Goal: Task Accomplishment & Management: Complete application form

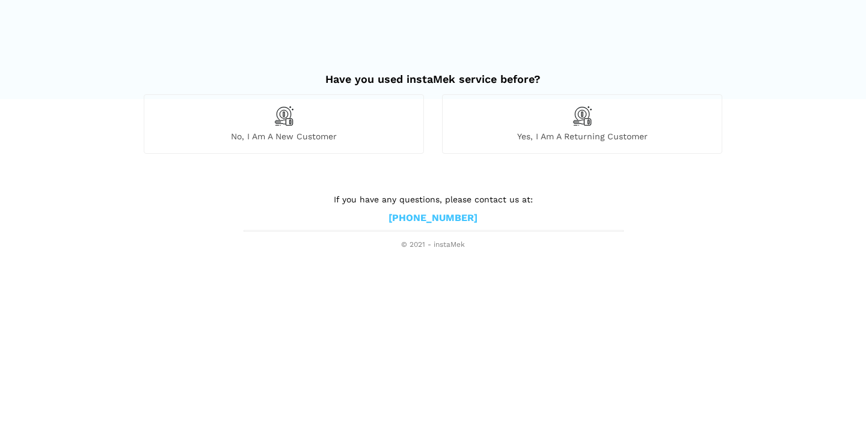
click at [300, 121] on div "No, I am a new customer" at bounding box center [284, 123] width 280 height 59
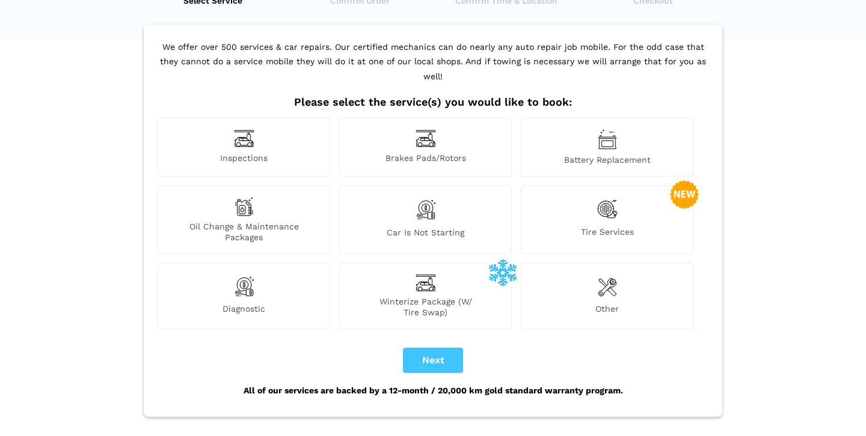
scroll to position [60, 0]
click at [237, 129] on img at bounding box center [244, 138] width 20 height 19
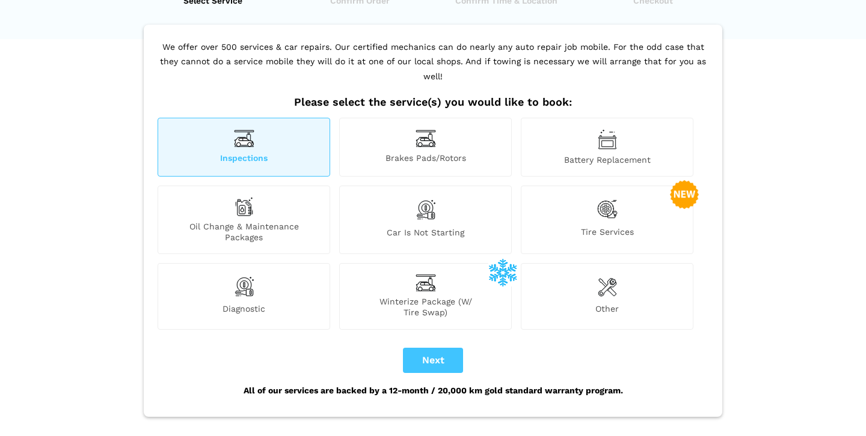
click at [436, 348] on button "Next" at bounding box center [433, 360] width 60 height 25
checkbox input "true"
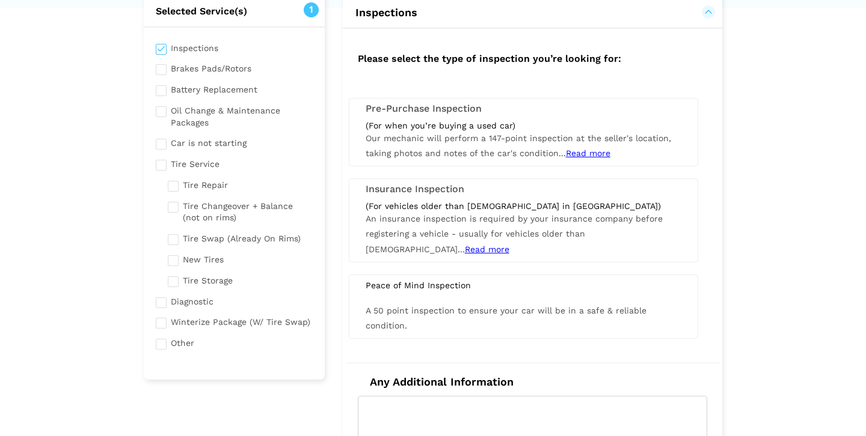
scroll to position [91, 0]
click at [447, 130] on div "(For when you’re buying a used car) Our mechanic will perform a 147-point inspe…" at bounding box center [523, 140] width 334 height 41
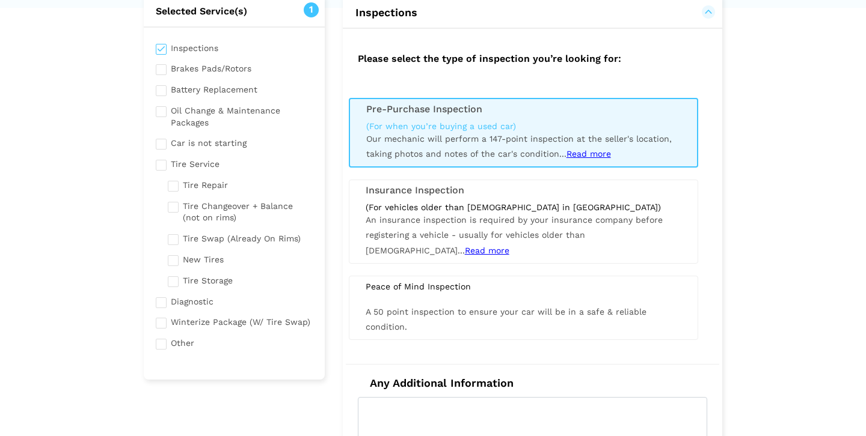
click at [584, 155] on span "Read more" at bounding box center [588, 154] width 44 height 10
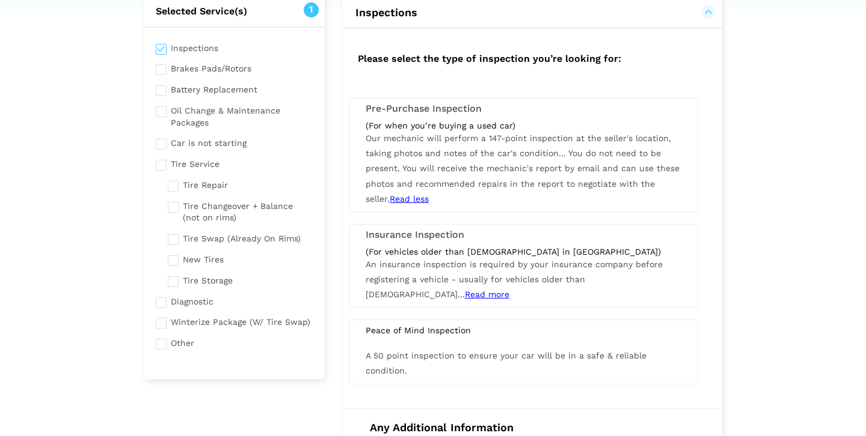
click at [469, 166] on span "You do not need to be present. You will receive the mechanic's report by email …" at bounding box center [522, 175] width 314 height 55
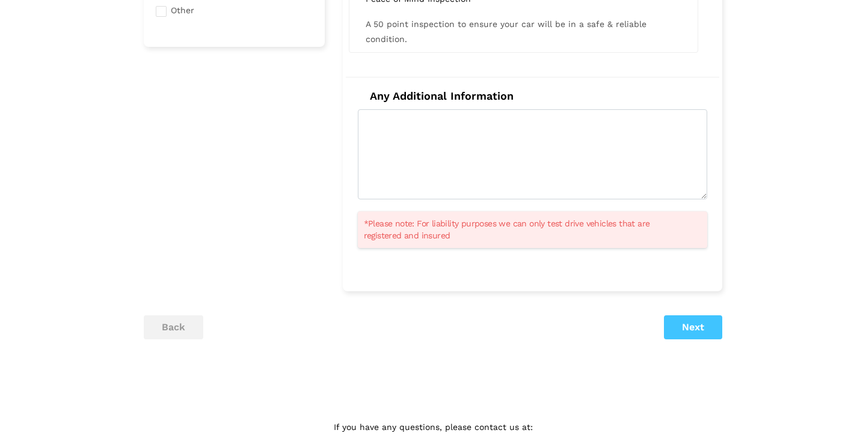
scroll to position [424, 0]
click at [682, 334] on button "Next" at bounding box center [693, 328] width 58 height 24
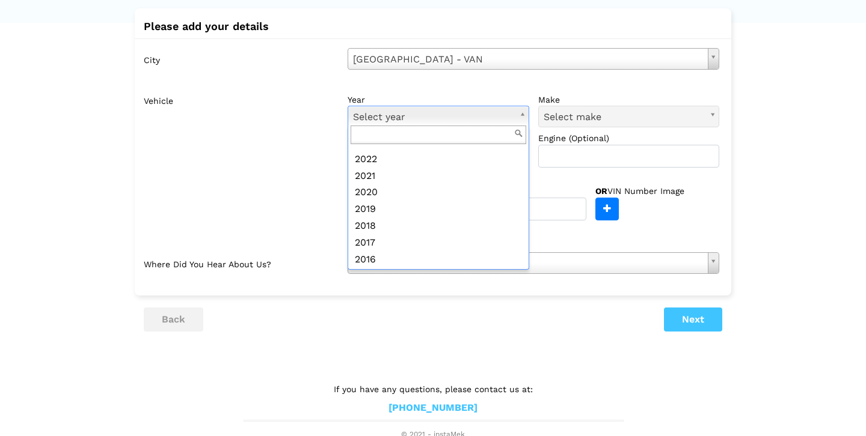
scroll to position [92, 0]
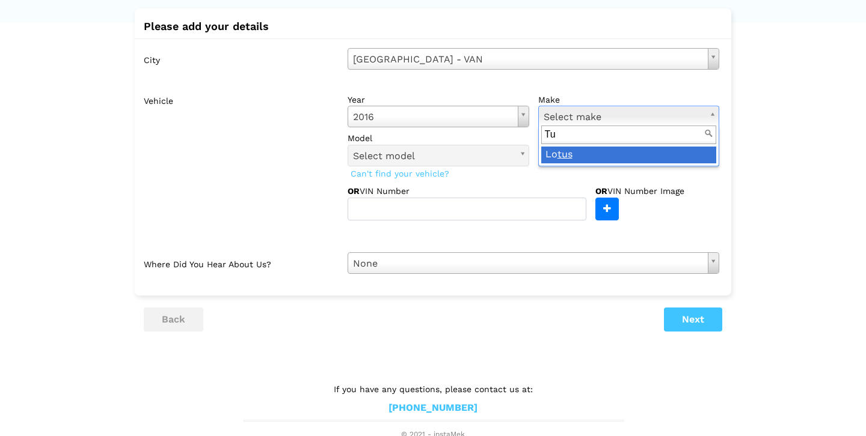
type input "T"
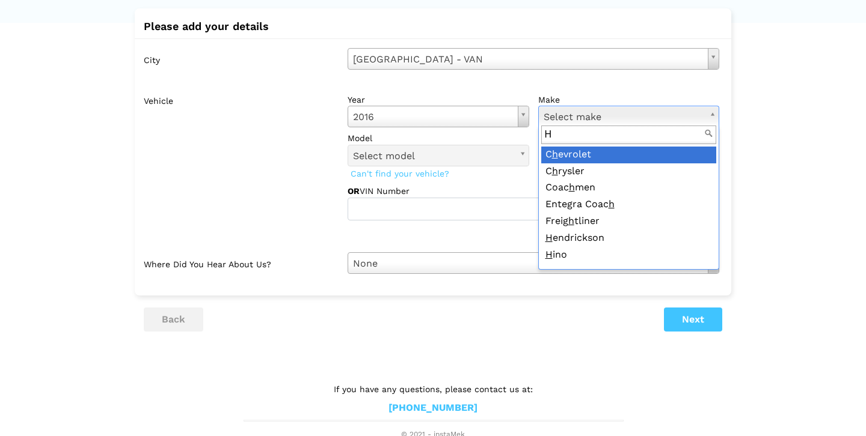
type input "Hy"
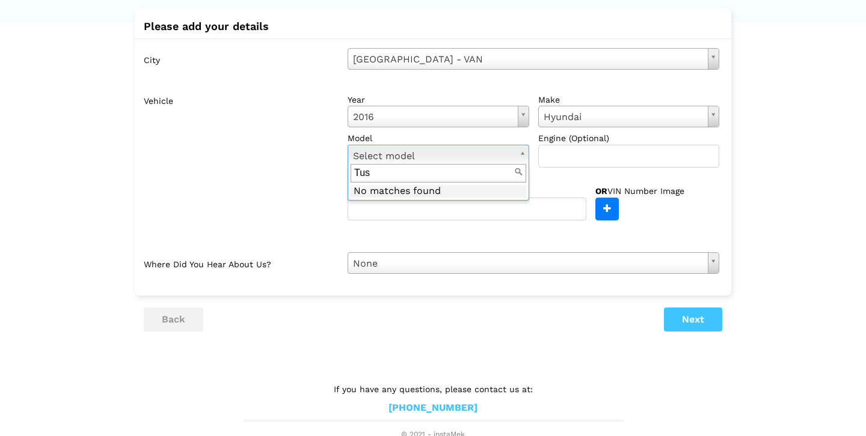
type input "Tu"
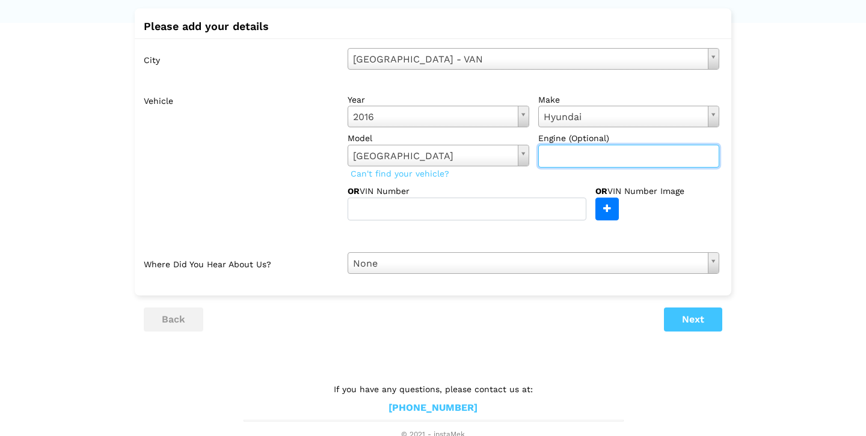
click at [560, 158] on input "text" at bounding box center [629, 156] width 182 height 23
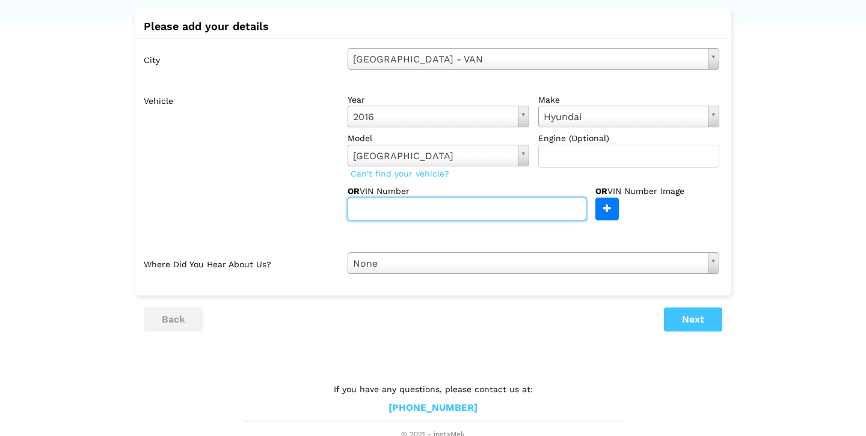
click at [367, 210] on input "text" at bounding box center [466, 209] width 239 height 23
click at [299, 197] on label "Vehicle" at bounding box center [241, 155] width 195 height 132
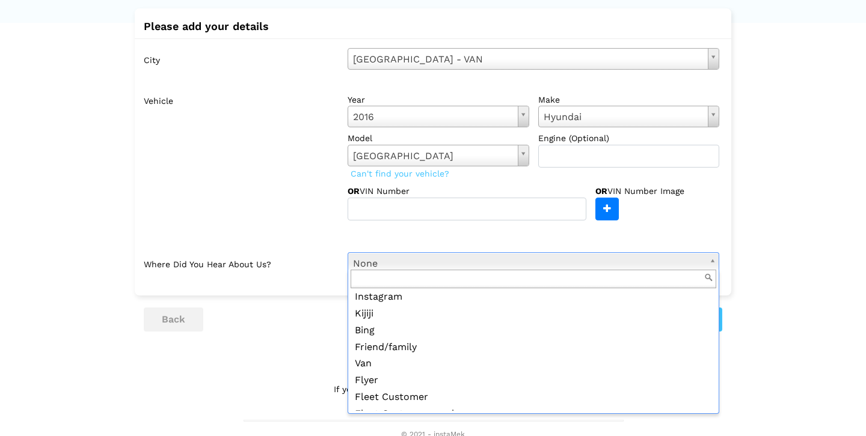
scroll to position [67, 0]
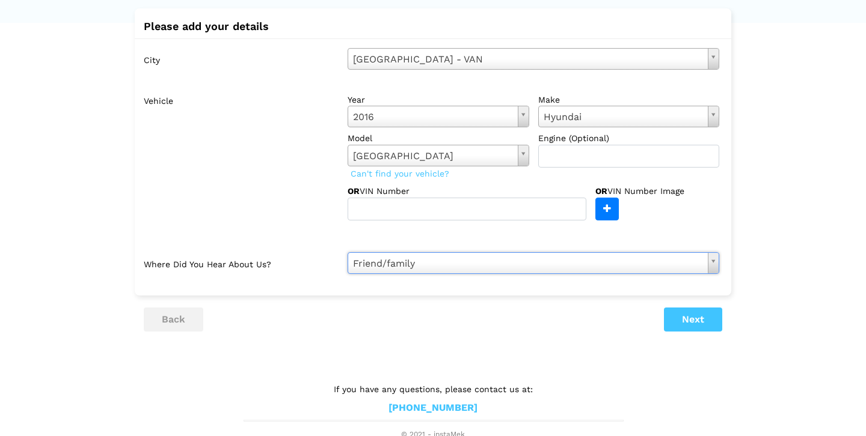
click at [417, 230] on div at bounding box center [557, 236] width 341 height 13
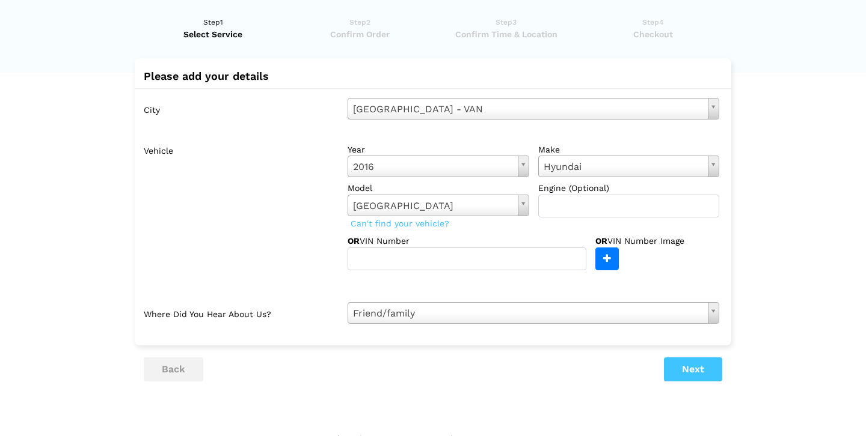
scroll to position [22, 0]
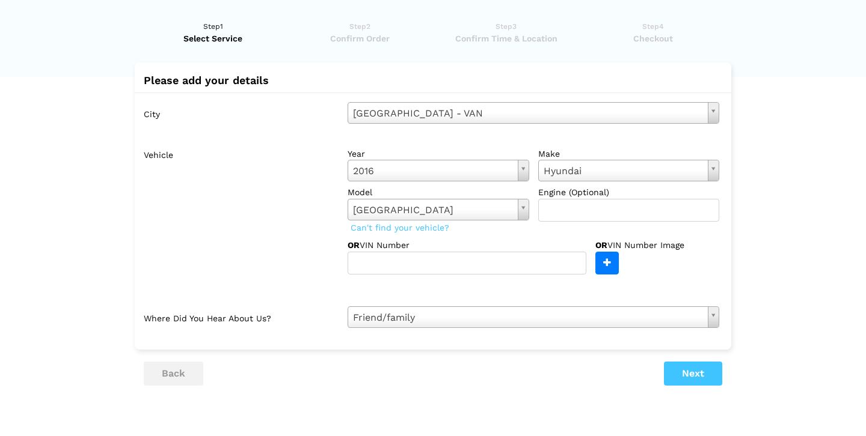
click at [684, 364] on button "Next" at bounding box center [693, 374] width 58 height 24
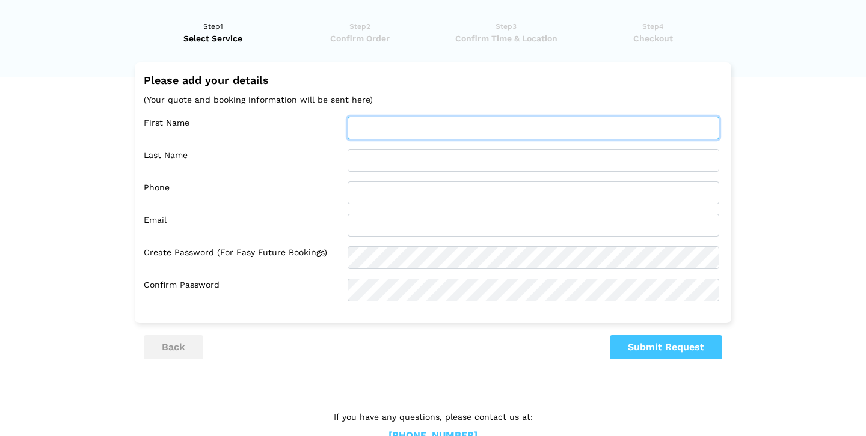
click at [373, 123] on input "text" at bounding box center [532, 128] width 371 height 23
type input "[PERSON_NAME]"
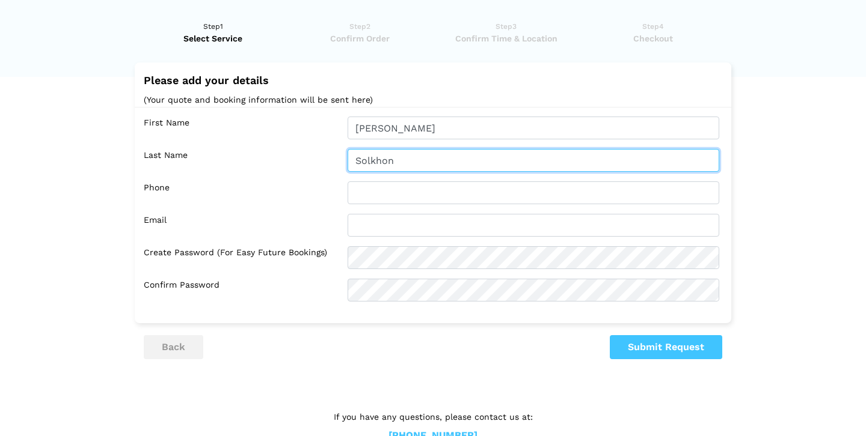
type input "Solkhon"
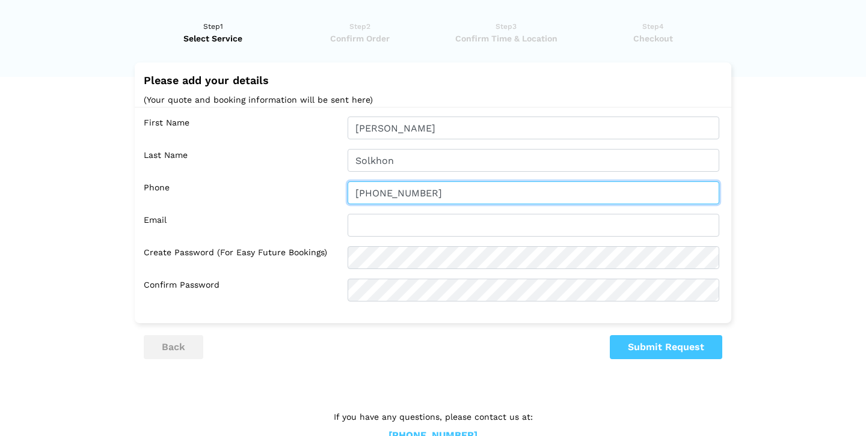
type input "[PHONE_NUMBER]"
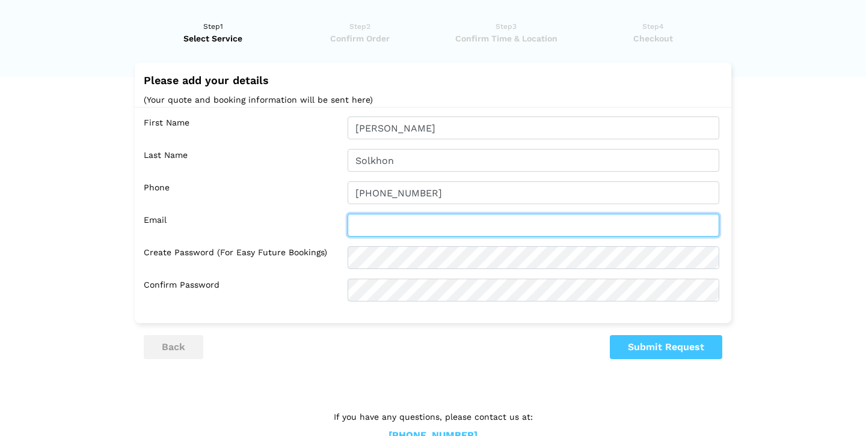
click at [385, 222] on input "text" at bounding box center [532, 225] width 371 height 23
type input "[EMAIL_ADDRESS][DOMAIN_NAME]"
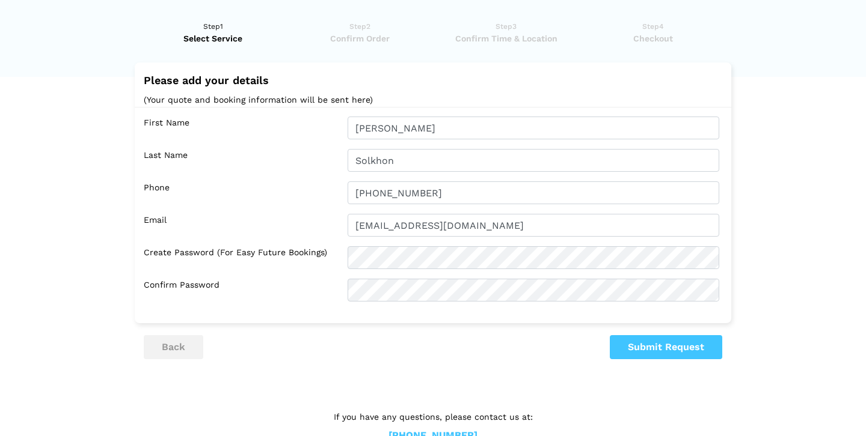
click at [647, 347] on button "Submit Request" at bounding box center [666, 347] width 112 height 24
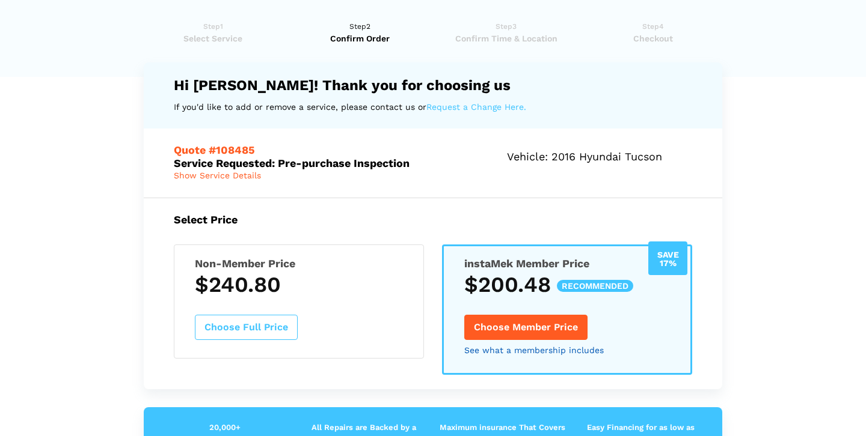
click at [496, 350] on link "See what a membership includes" at bounding box center [533, 350] width 139 height 8
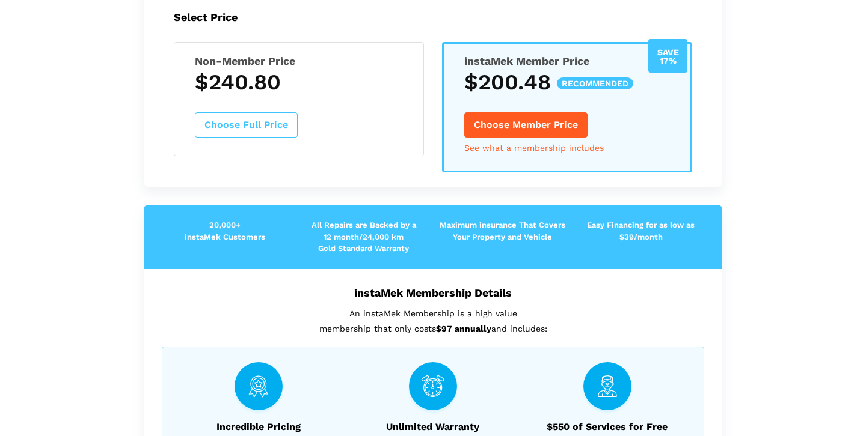
scroll to position [185, 0]
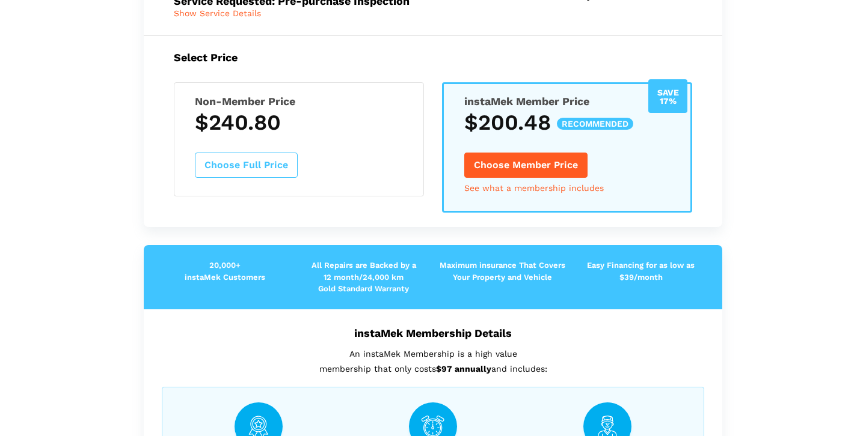
click at [258, 156] on button "Choose Full Price" at bounding box center [246, 165] width 103 height 25
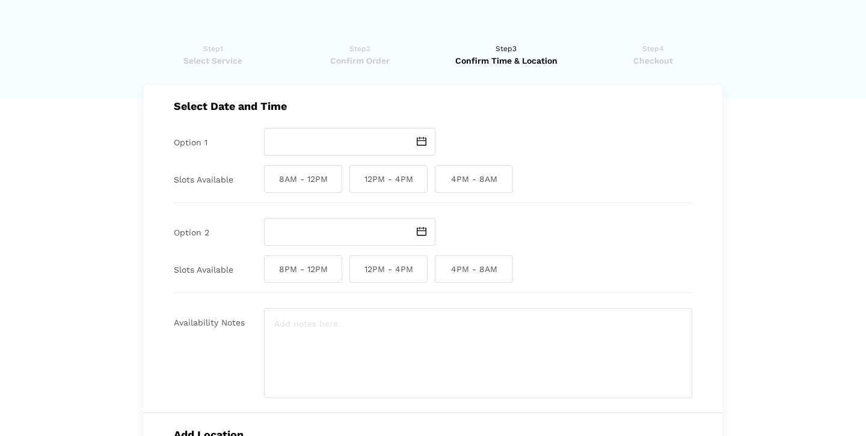
scroll to position [0, 0]
click at [419, 139] on img at bounding box center [422, 141] width 10 height 9
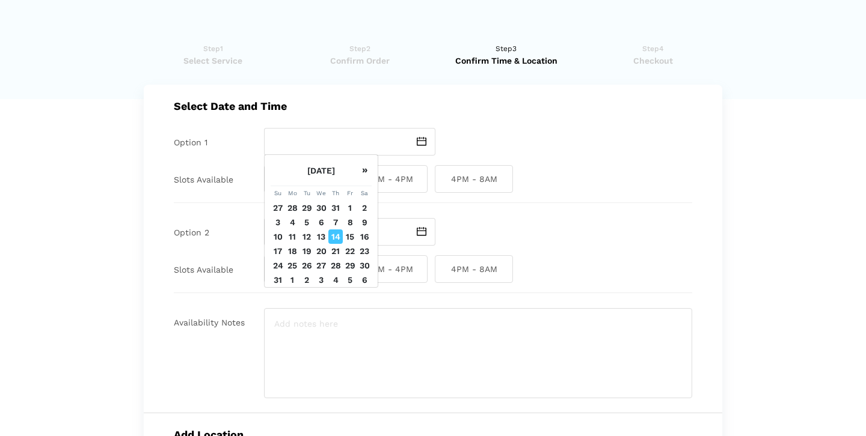
click at [350, 236] on td "15" at bounding box center [350, 237] width 14 height 14
type input "[DATE]"
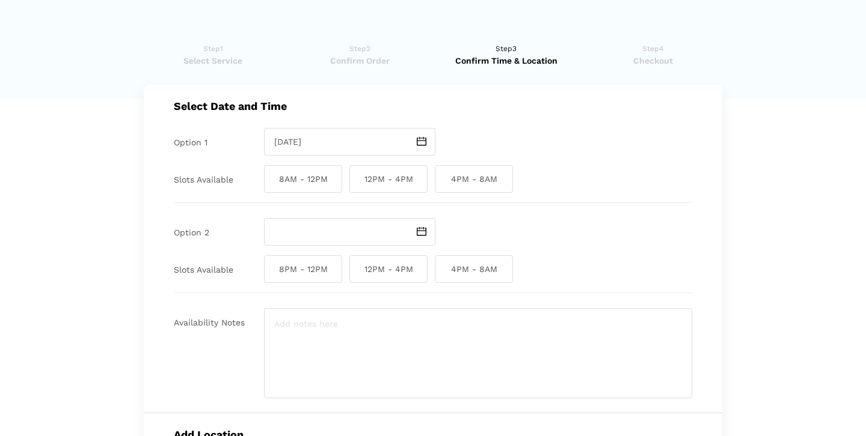
click at [396, 180] on span "12PM - 4PM" at bounding box center [388, 179] width 78 height 28
click at [357, 180] on input "12PM - 4PM" at bounding box center [353, 179] width 8 height 28
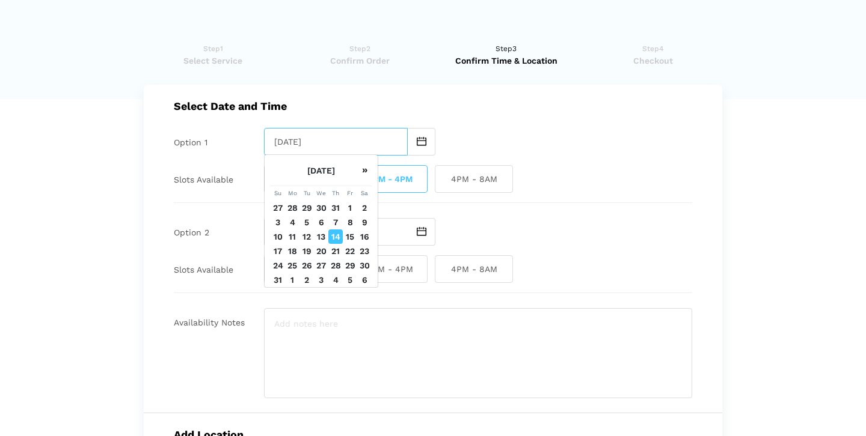
click at [333, 140] on input "[DATE]" at bounding box center [336, 142] width 144 height 28
click at [498, 205] on div "Select Date and Time Option 1 [DATE] Slots Available 8AM - 12PM 12PM - 4PM 4PM …" at bounding box center [433, 249] width 578 height 329
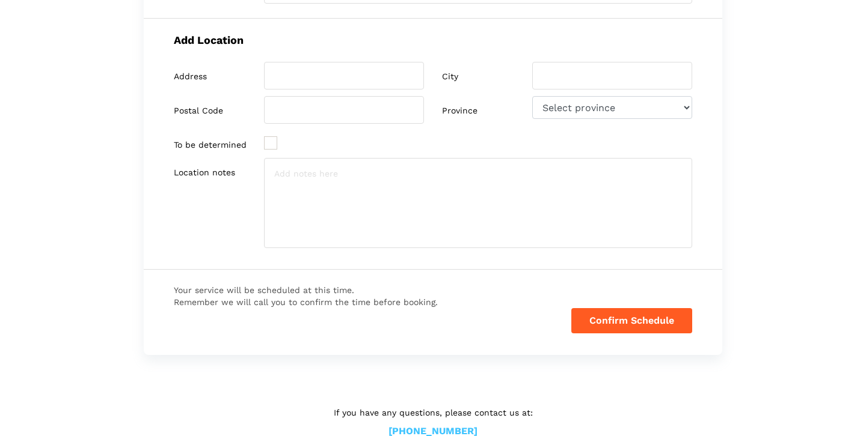
scroll to position [371, 0]
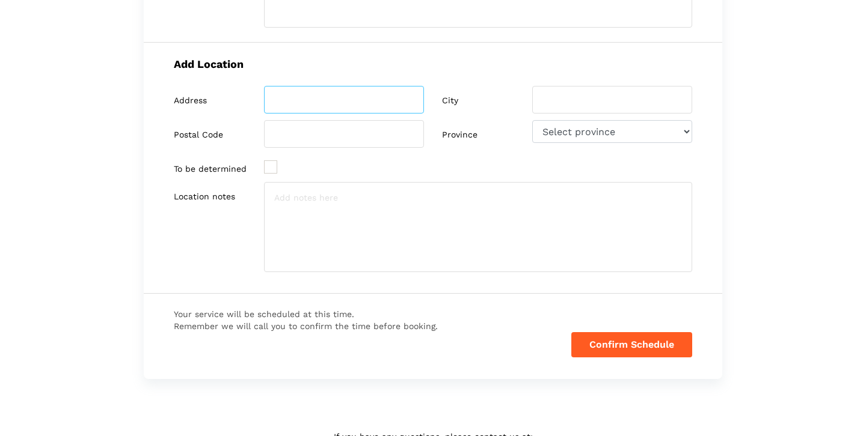
click at [317, 102] on input "search" at bounding box center [344, 100] width 160 height 28
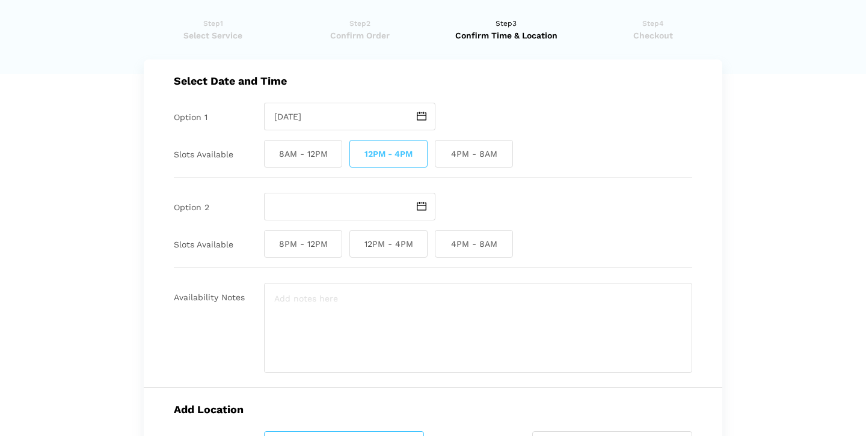
scroll to position [23, 0]
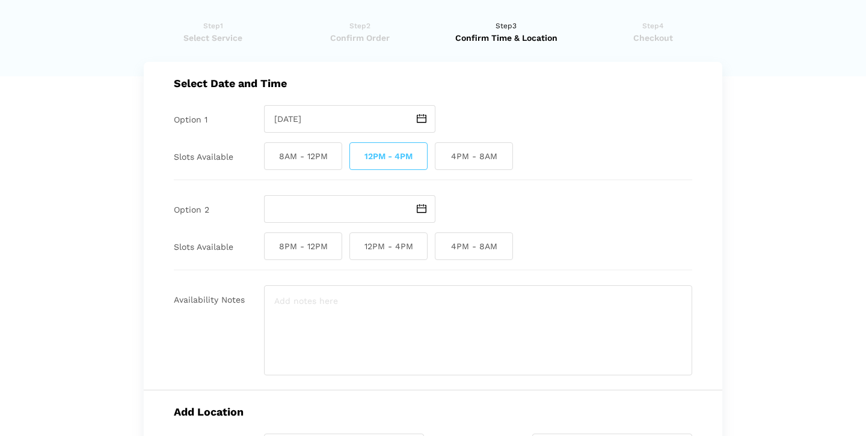
click at [388, 156] on span "12PM - 4PM" at bounding box center [388, 156] width 78 height 28
click at [357, 156] on input "12PM - 4PM" at bounding box center [353, 156] width 8 height 28
checkbox input "false"
click at [411, 205] on span at bounding box center [422, 209] width 28 height 28
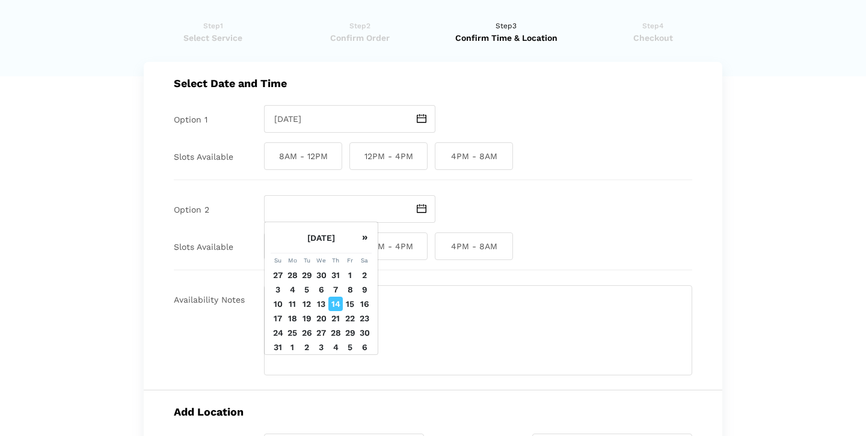
click at [350, 303] on td "15" at bounding box center [350, 304] width 14 height 14
type input "[DATE]"
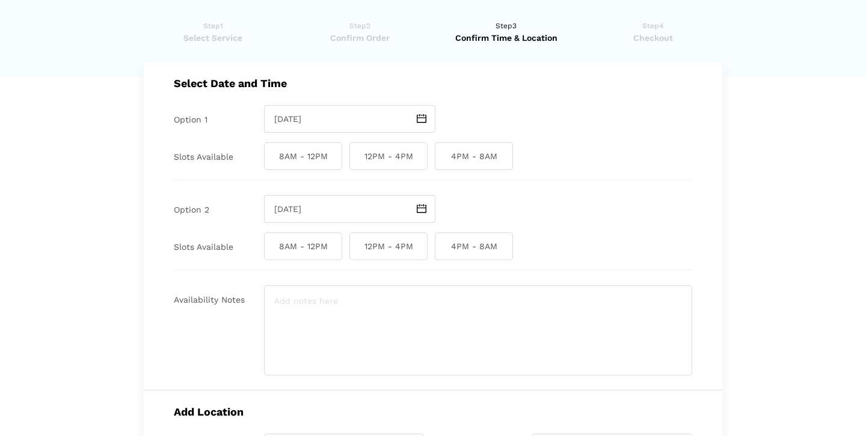
click at [316, 157] on span "8AM - 12PM" at bounding box center [303, 156] width 78 height 28
click at [272, 157] on input "8AM - 12PM" at bounding box center [268, 156] width 8 height 28
checkbox input "true"
click at [364, 246] on span "12PM - 4PM" at bounding box center [388, 247] width 78 height 28
click at [357, 246] on input "12PM - 4PM" at bounding box center [353, 247] width 8 height 28
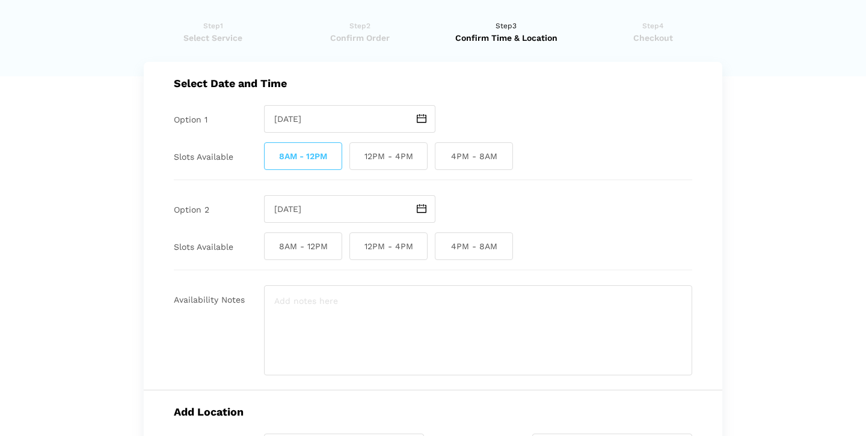
checkbox input "true"
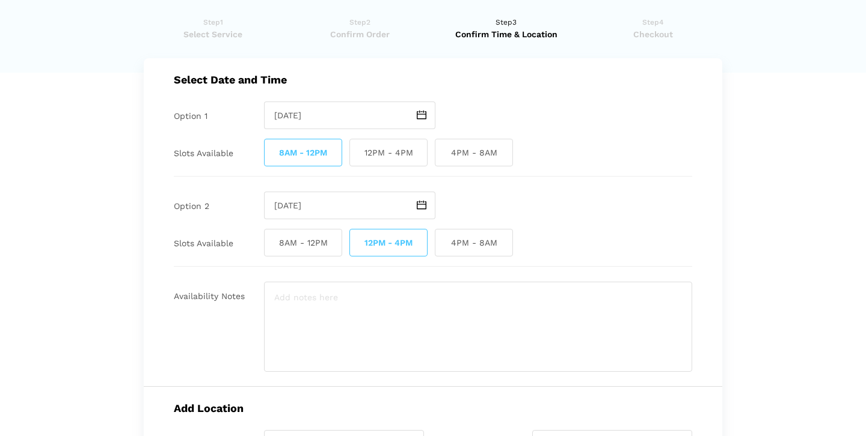
scroll to position [26, 0]
click at [316, 322] on textarea at bounding box center [478, 327] width 428 height 90
click at [365, 296] on textarea "Dealer Phone Number = [PHONE_NUMBER]" at bounding box center [478, 327] width 428 height 90
click at [438, 337] on textarea "Dealer Phone Number ([PERSON_NAME]) = [PHONE_NUMBER]" at bounding box center [478, 327] width 428 height 90
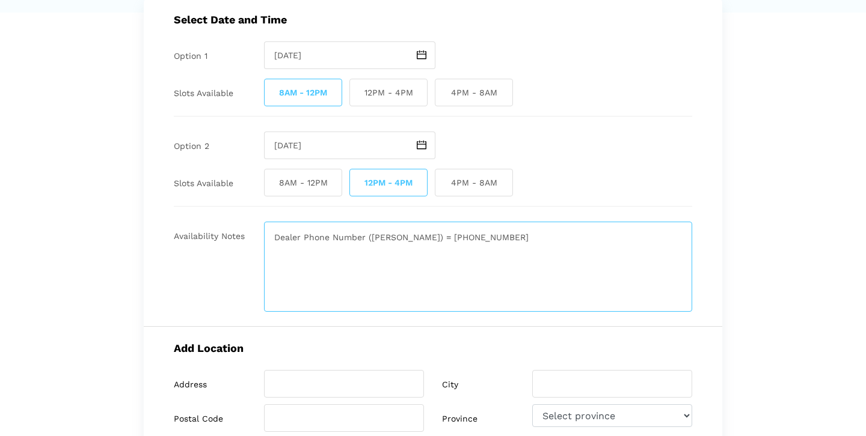
scroll to position [87, 0]
type textarea "Dealer Phone Number ([PERSON_NAME]) = [PHONE_NUMBER]"
click at [377, 87] on span "12PM - 4PM" at bounding box center [388, 93] width 78 height 28
click at [357, 87] on input "12PM - 4PM" at bounding box center [353, 93] width 8 height 28
checkbox input "true"
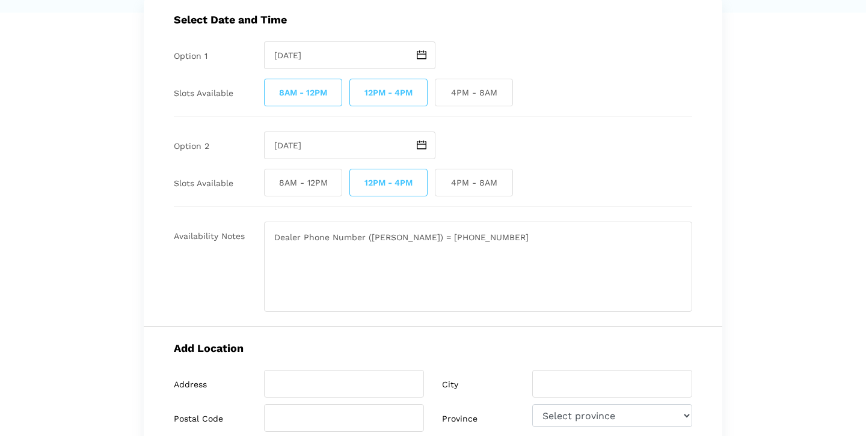
click at [316, 183] on span "8AM - 12PM" at bounding box center [303, 183] width 78 height 28
click at [272, 183] on input "8AM - 12PM" at bounding box center [268, 183] width 8 height 28
checkbox input "true"
click at [309, 79] on span "8AM - 12PM" at bounding box center [303, 93] width 78 height 28
click at [272, 79] on input "8AM - 12PM" at bounding box center [268, 93] width 8 height 28
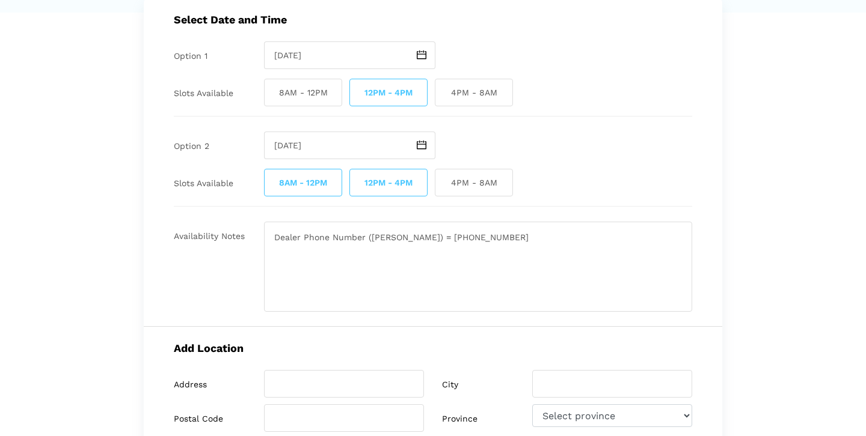
click at [302, 86] on span "8AM - 12PM" at bounding box center [303, 93] width 78 height 28
click at [272, 86] on input "8AM - 12PM" at bounding box center [268, 93] width 8 height 28
checkbox input "true"
click at [314, 379] on input "search" at bounding box center [344, 384] width 160 height 28
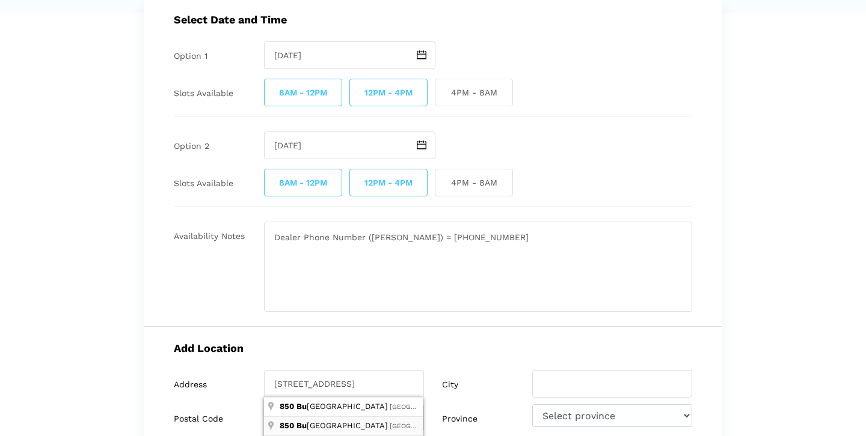
type input "[STREET_ADDRESS]"
type input "[GEOGRAPHIC_DATA]"
type input "V6Z 2J1"
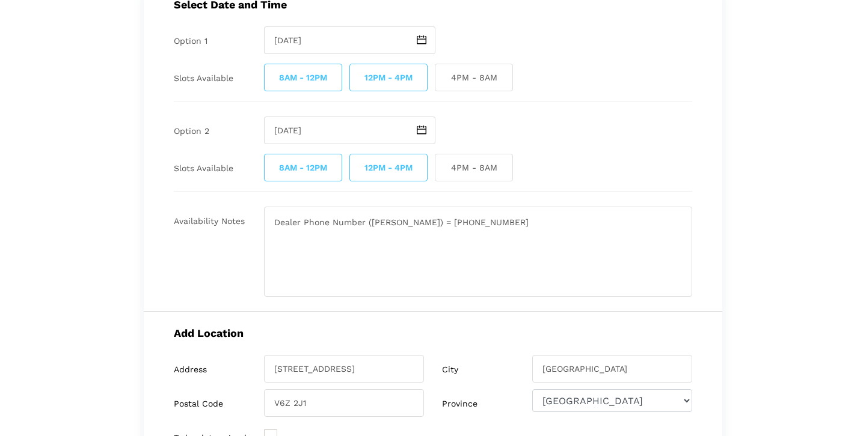
scroll to position [104, 0]
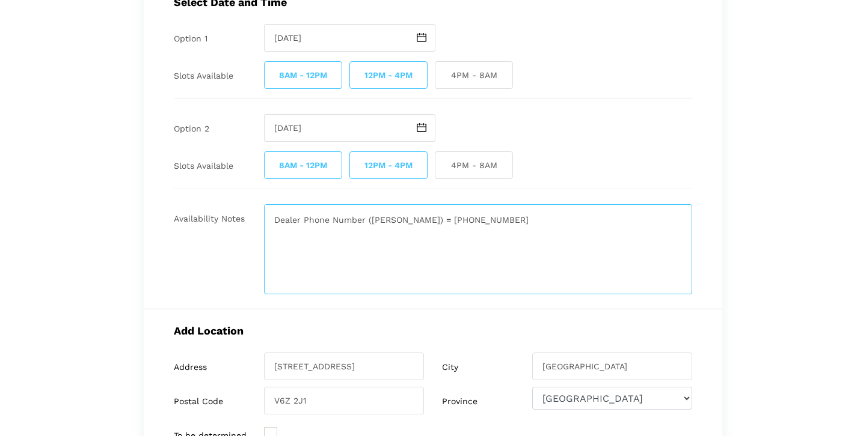
click at [310, 244] on textarea "Dealer Phone Number ([PERSON_NAME]) = [PHONE_NUMBER]" at bounding box center [478, 249] width 428 height 90
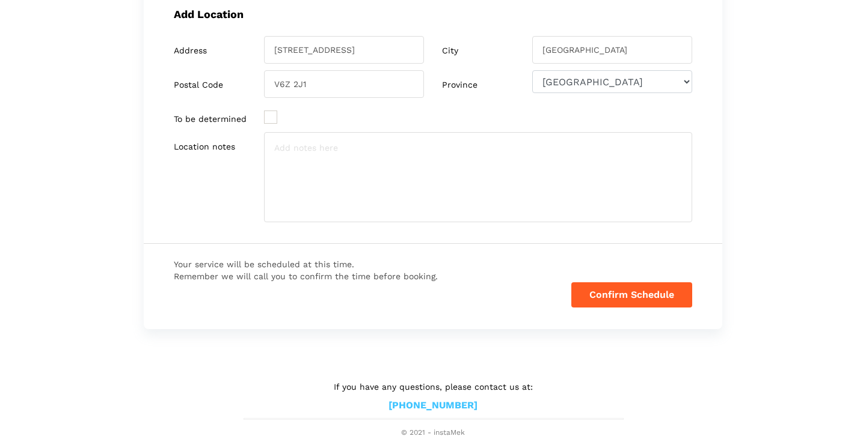
scroll to position [420, 0]
click at [321, 168] on textarea at bounding box center [478, 178] width 428 height 90
paste textarea "Dealer Phone Number ([PERSON_NAME]) = [PHONE_NUMBER]"
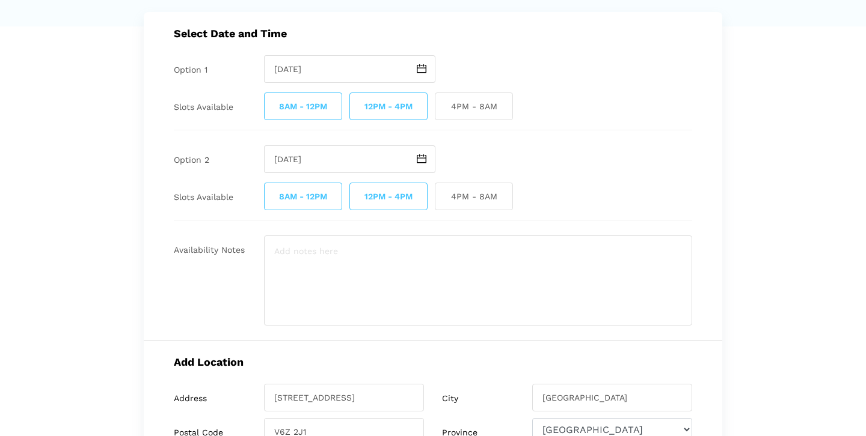
scroll to position [73, 0]
type textarea "Dealer Phone Number ([PERSON_NAME]) = [PHONE_NUMBER]"
click at [360, 196] on span "12PM - 4PM" at bounding box center [388, 197] width 78 height 28
click at [357, 196] on input "12PM - 4PM" at bounding box center [353, 197] width 8 height 28
checkbox input "false"
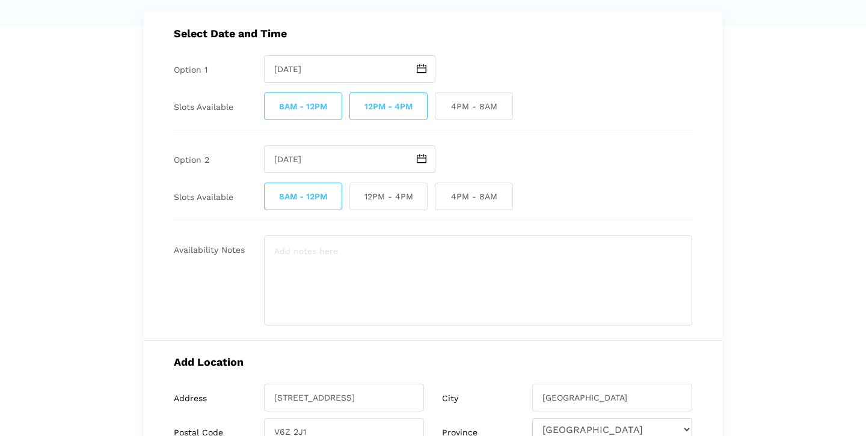
click at [311, 101] on span "8AM - 12PM" at bounding box center [303, 107] width 78 height 28
click at [272, 101] on input "8AM - 12PM" at bounding box center [268, 107] width 8 height 28
checkbox input "false"
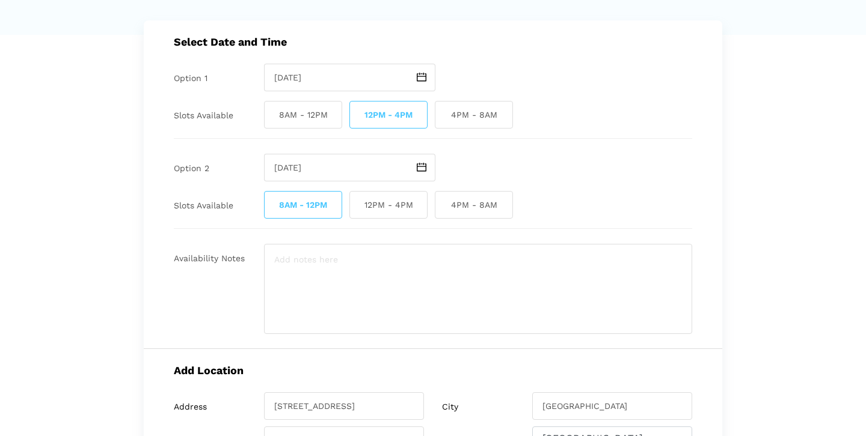
scroll to position [66, 0]
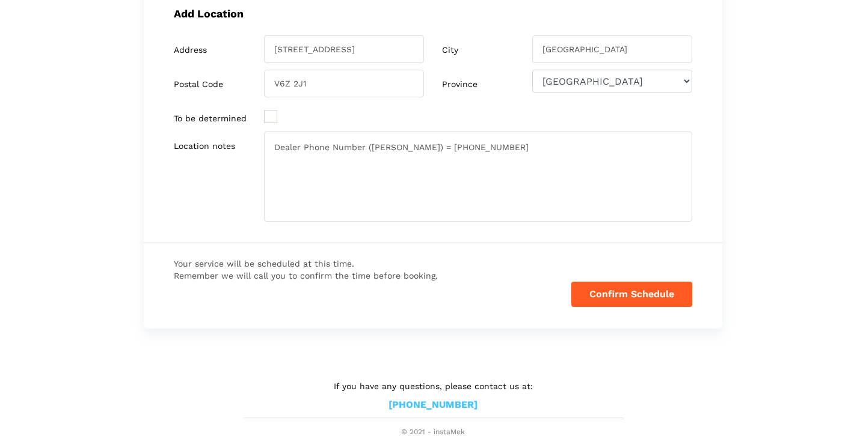
scroll to position [420, 0]
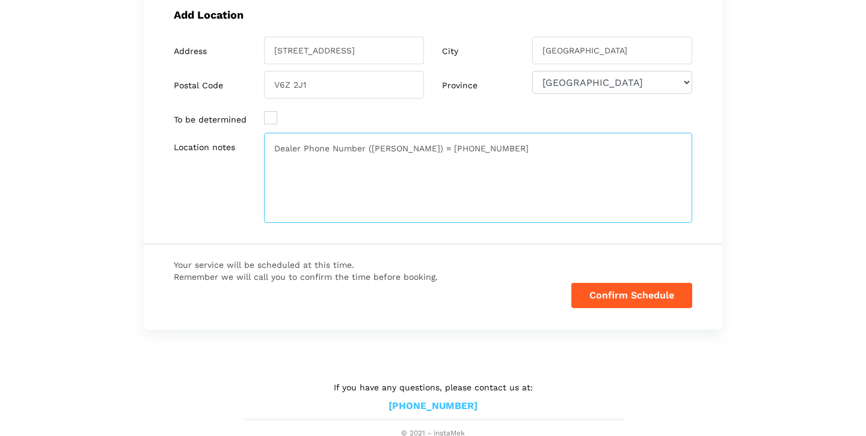
click at [484, 146] on textarea "Dealer Phone Number ([PERSON_NAME]) = [PHONE_NUMBER]" at bounding box center [478, 178] width 428 height 90
type textarea "Dealer Phone Number ([PERSON_NAME]) = [PHONE_NUMBER]"
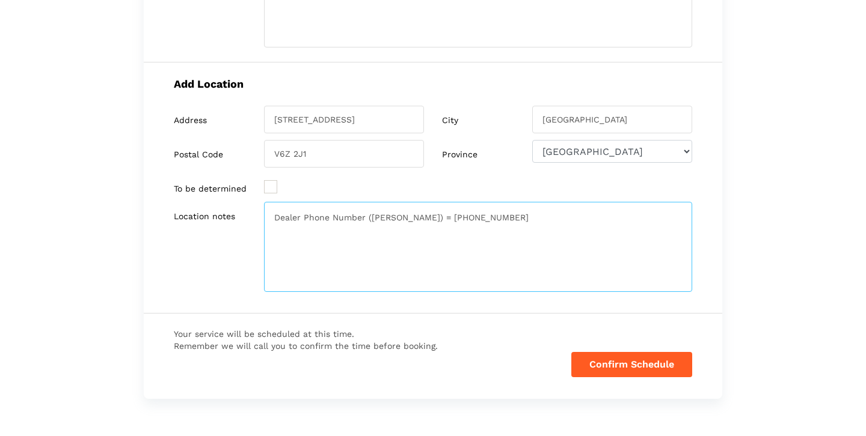
scroll to position [350, 0]
